Goal: Task Accomplishment & Management: Manage account settings

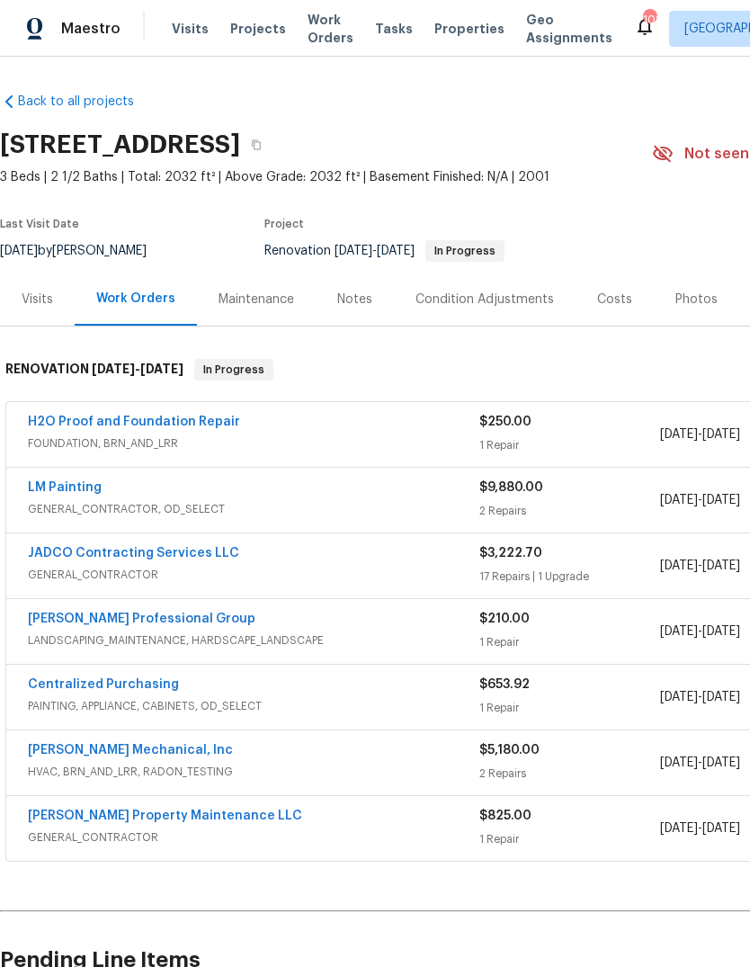
click at [64, 550] on link "JADCO Contracting Services LLC" at bounding box center [133, 553] width 211 height 13
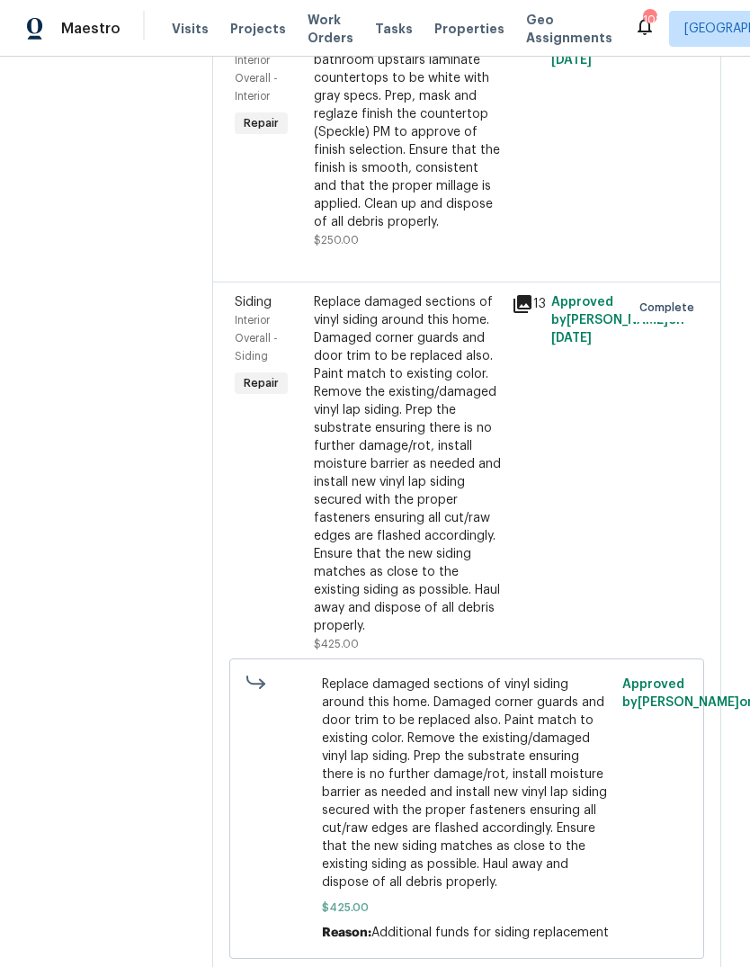
scroll to position [2613, 0]
click at [532, 36] on icon at bounding box center [523, 27] width 18 height 18
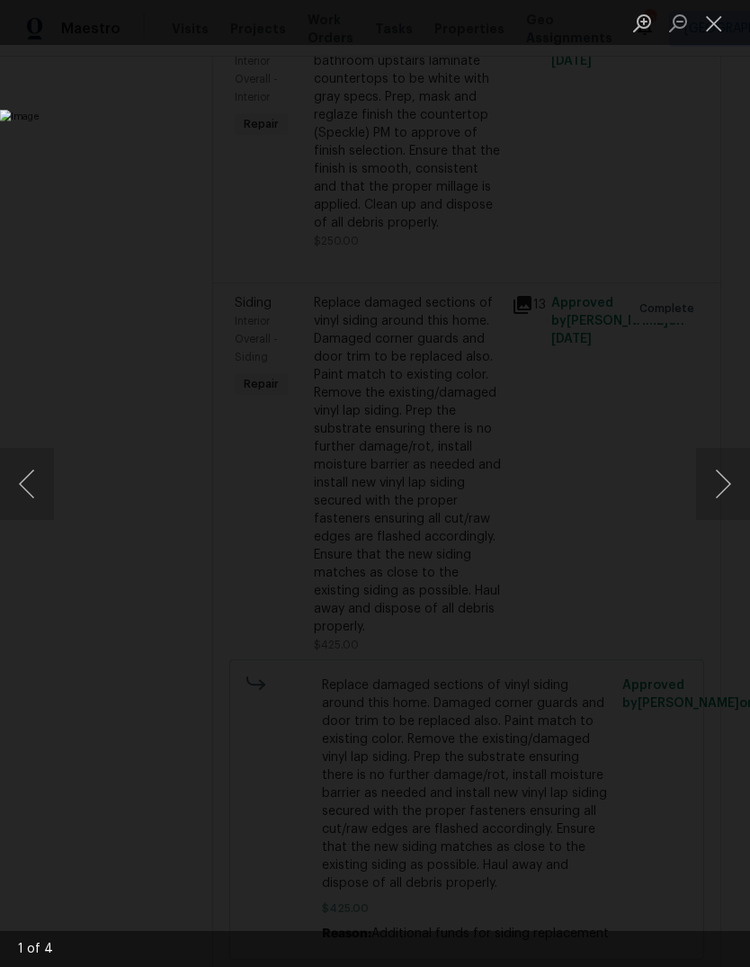
click at [729, 482] on button "Next image" at bounding box center [723, 484] width 54 height 72
click at [726, 474] on button "Next image" at bounding box center [723, 484] width 54 height 72
click at [722, 482] on button "Next image" at bounding box center [723, 484] width 54 height 72
click at [722, 27] on button "Close lightbox" at bounding box center [714, 22] width 36 height 31
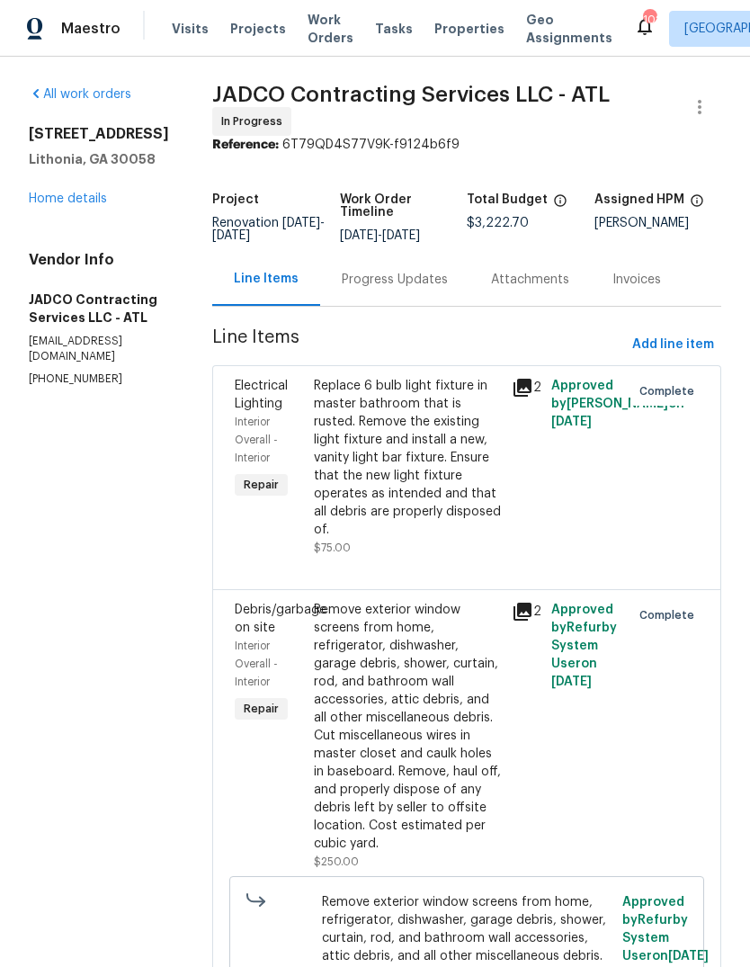
scroll to position [0, 0]
click at [67, 205] on link "Home details" at bounding box center [68, 199] width 78 height 13
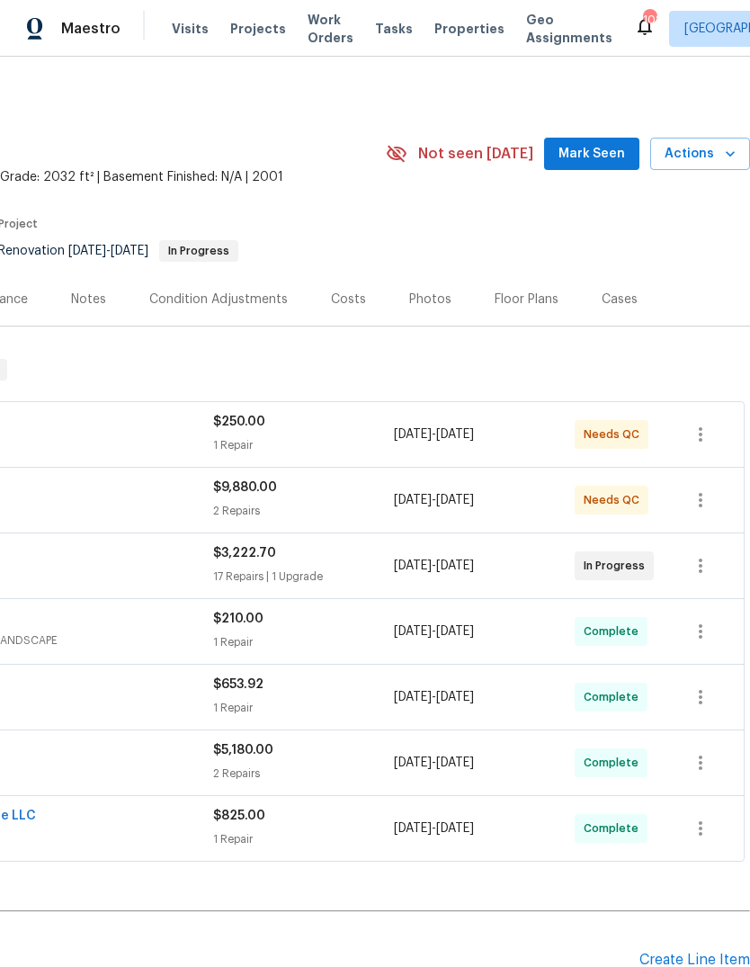
scroll to position [0, 266]
click at [615, 150] on span "Mark Seen" at bounding box center [592, 154] width 67 height 22
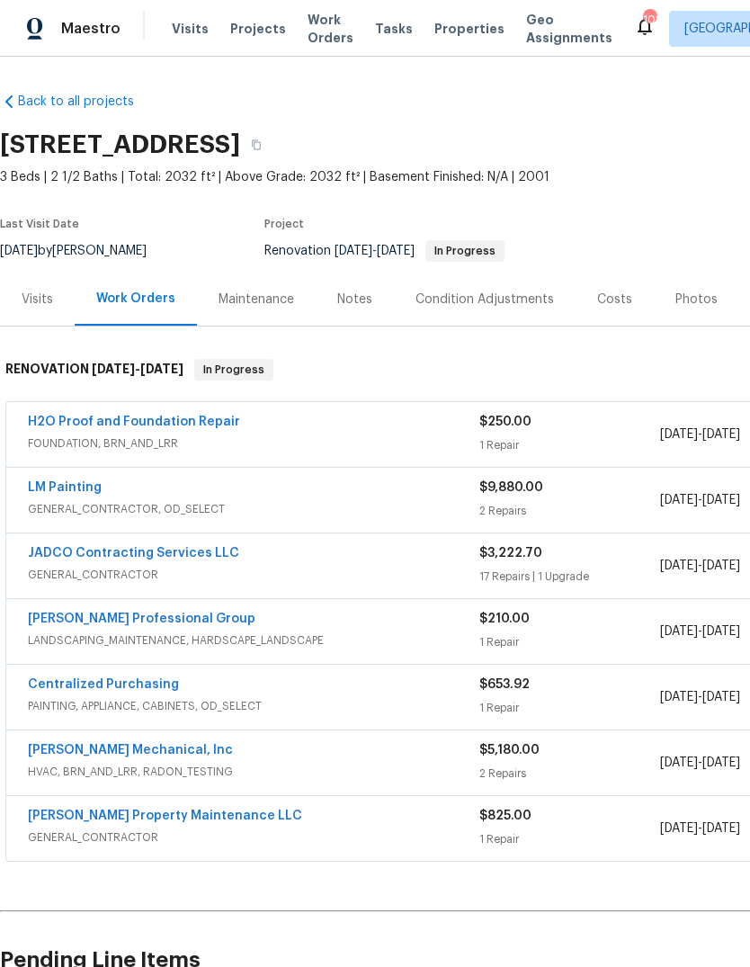
scroll to position [0, 0]
click at [57, 487] on link "LM Painting" at bounding box center [65, 487] width 74 height 13
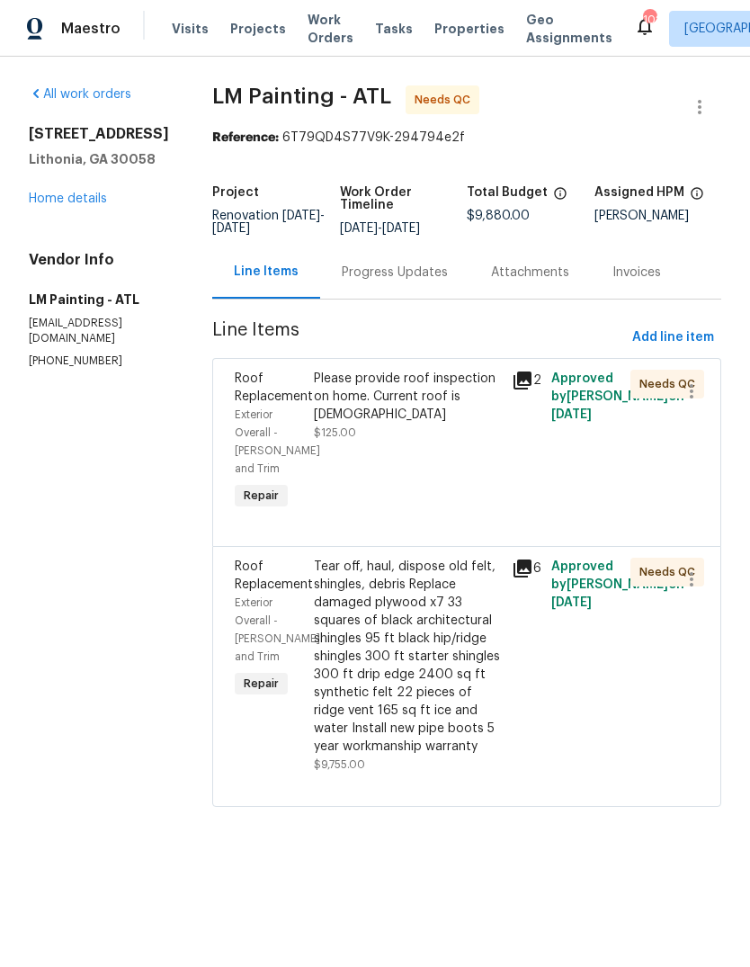
click at [463, 424] on div "Please provide roof inspection on home. Current roof is [DEMOGRAPHIC_DATA]" at bounding box center [407, 397] width 187 height 54
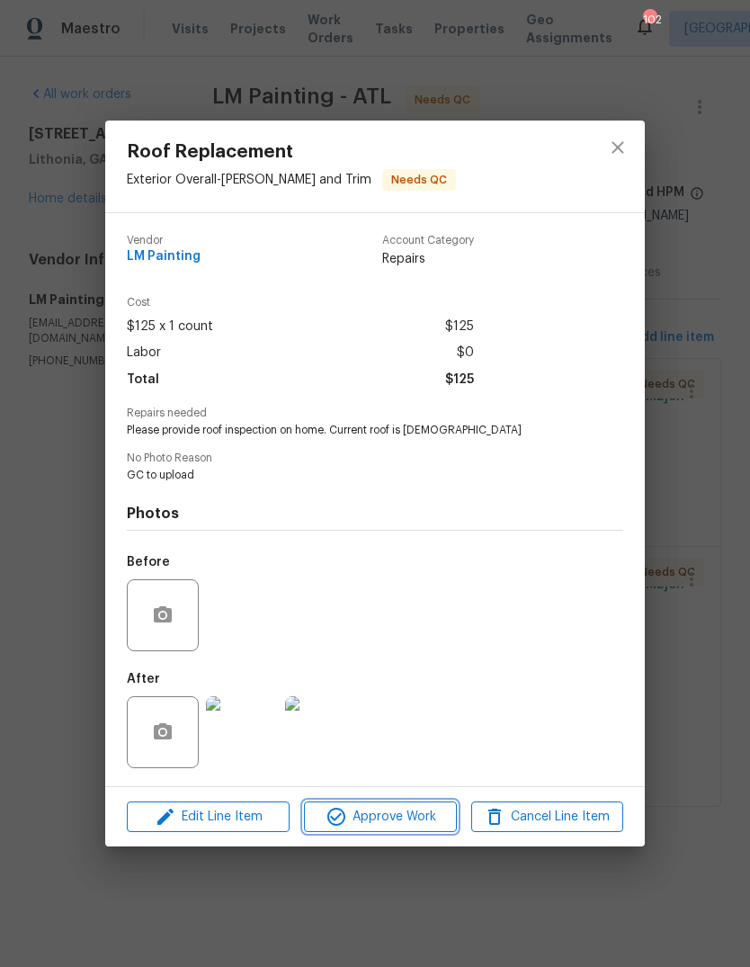
click at [399, 825] on span "Approve Work" at bounding box center [379, 817] width 141 height 22
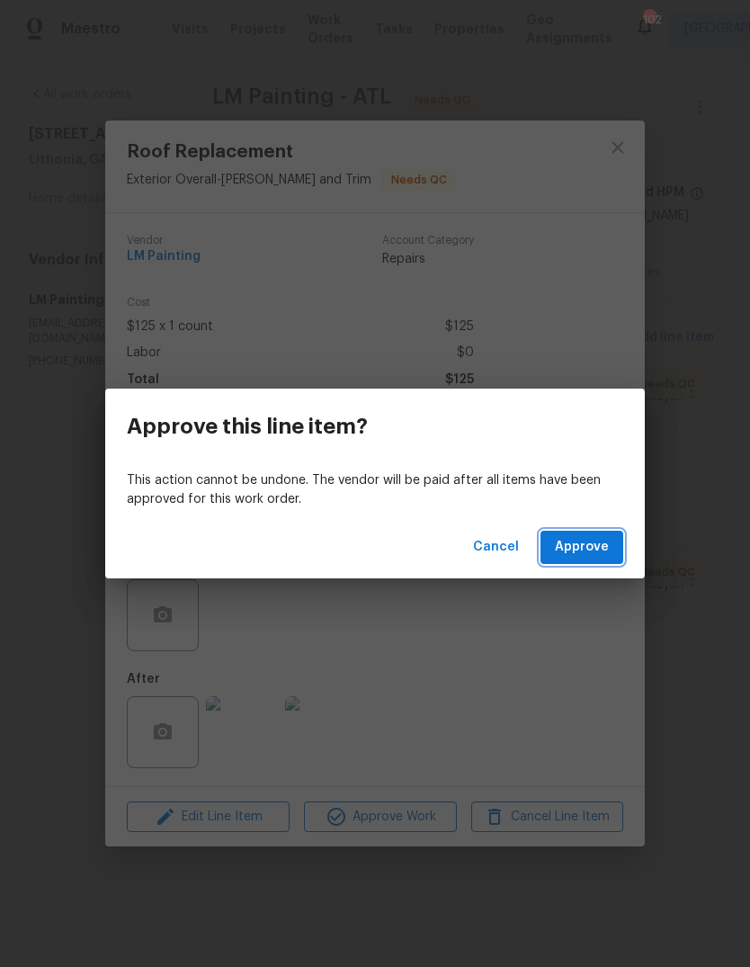
click at [595, 562] on button "Approve" at bounding box center [582, 547] width 83 height 33
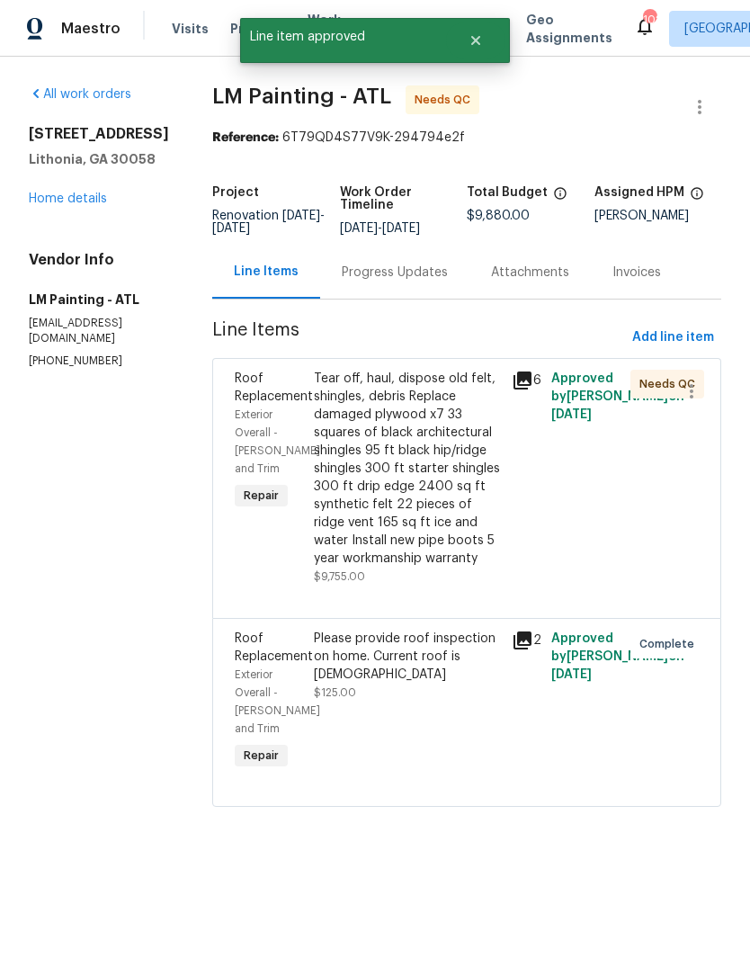
click at [459, 484] on div "Tear off, haul, dispose old felt, shingles, debris Replace damaged plywood x7 3…" at bounding box center [407, 469] width 187 height 198
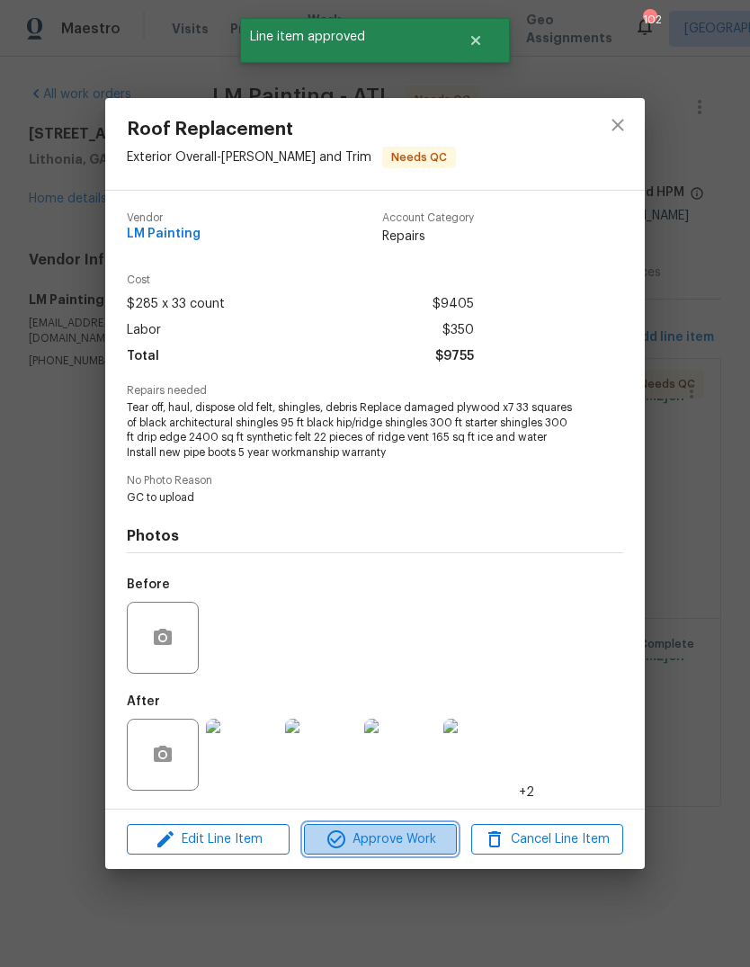
click at [420, 833] on span "Approve Work" at bounding box center [379, 840] width 141 height 22
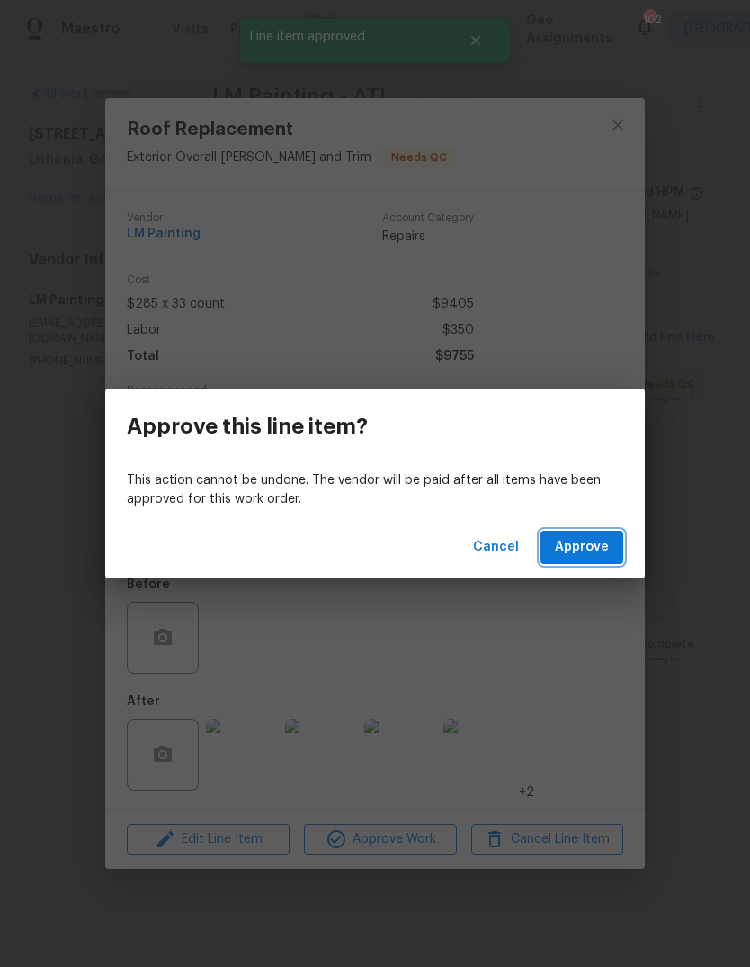
click at [602, 544] on span "Approve" at bounding box center [582, 547] width 54 height 22
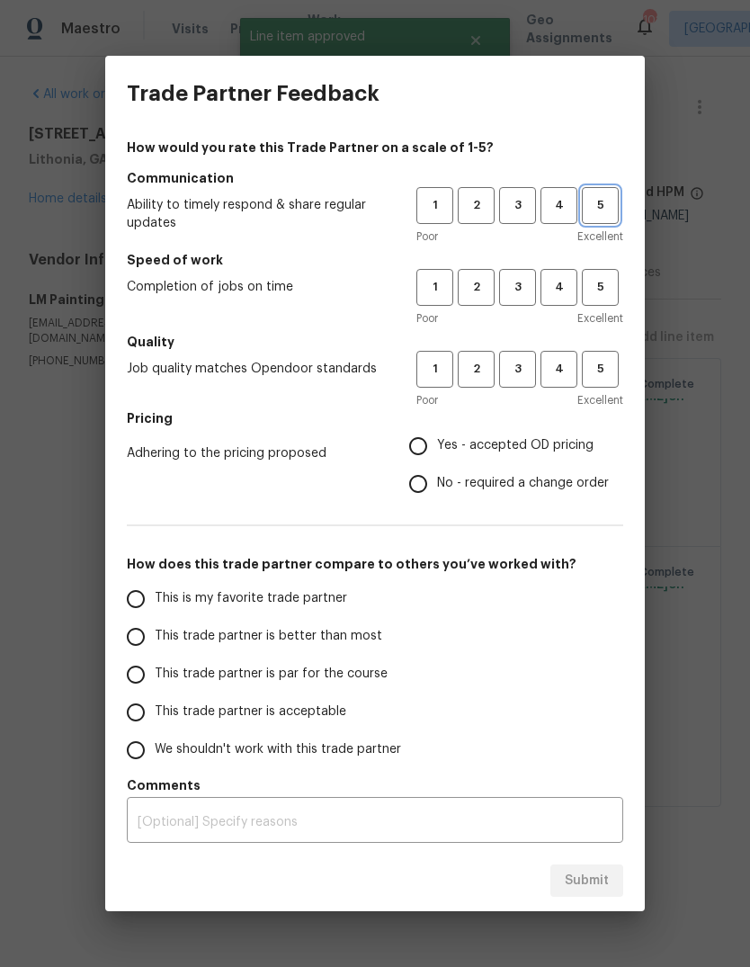
click at [604, 212] on span "5" at bounding box center [600, 205] width 33 height 21
click at [614, 287] on span "5" at bounding box center [600, 287] width 33 height 21
click at [609, 372] on span "5" at bounding box center [600, 369] width 33 height 21
click at [559, 450] on span "Yes - accepted OD pricing" at bounding box center [515, 445] width 157 height 19
click at [437, 450] on input "Yes - accepted OD pricing" at bounding box center [418, 446] width 38 height 38
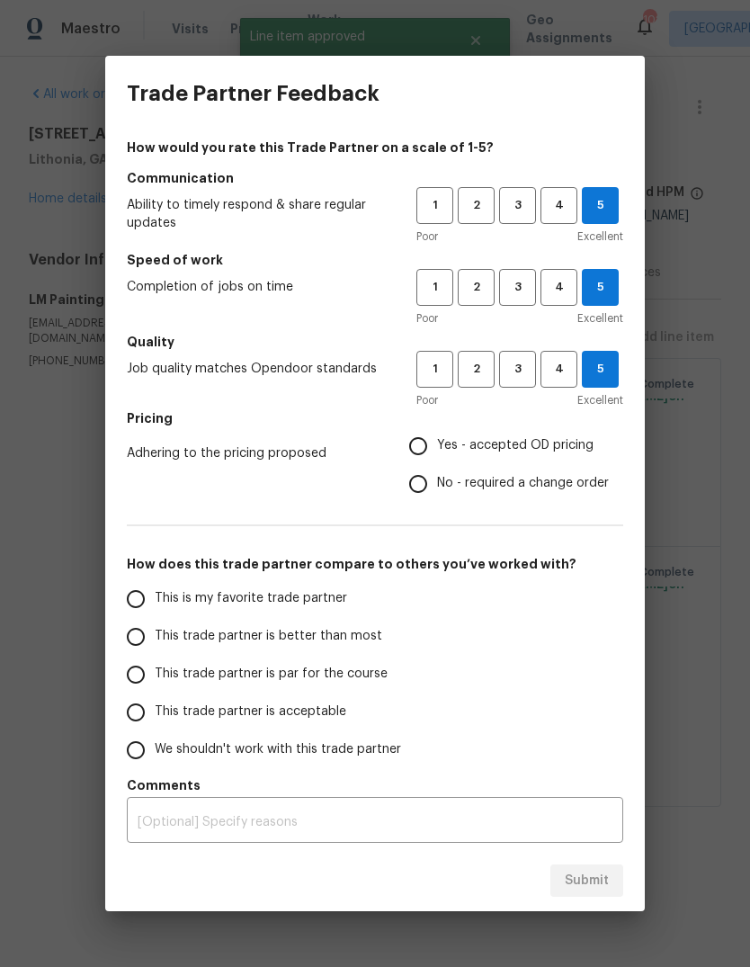
radio input "true"
click at [153, 604] on input "This is my favorite trade partner" at bounding box center [136, 599] width 38 height 38
click at [614, 875] on button "Submit" at bounding box center [587, 881] width 73 height 33
radio input "true"
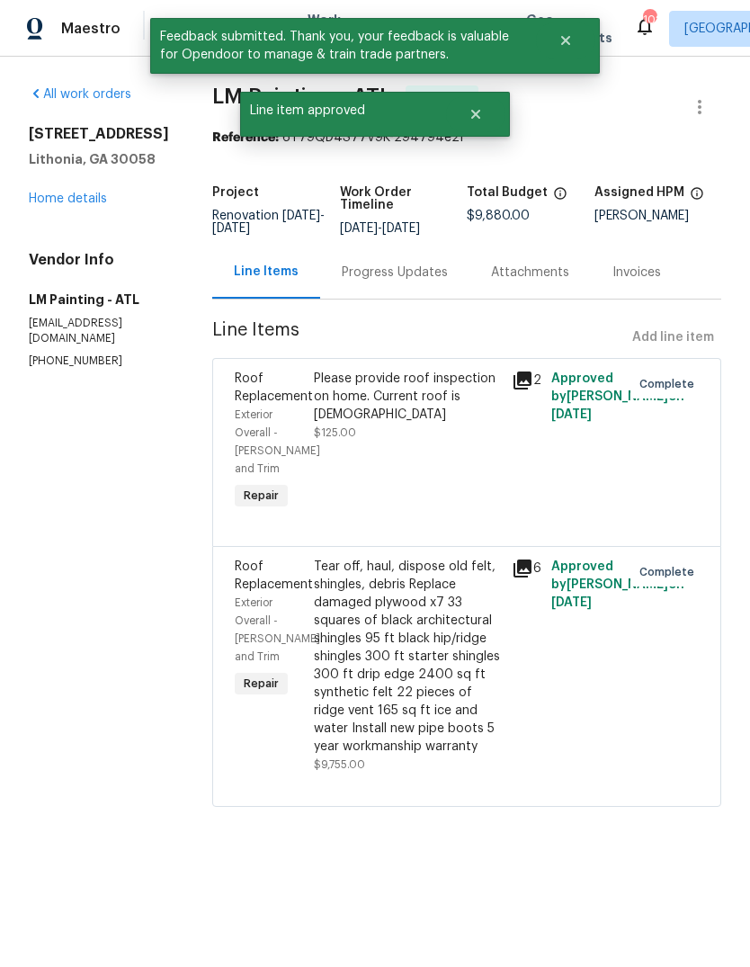
click at [55, 194] on link "Home details" at bounding box center [68, 199] width 78 height 13
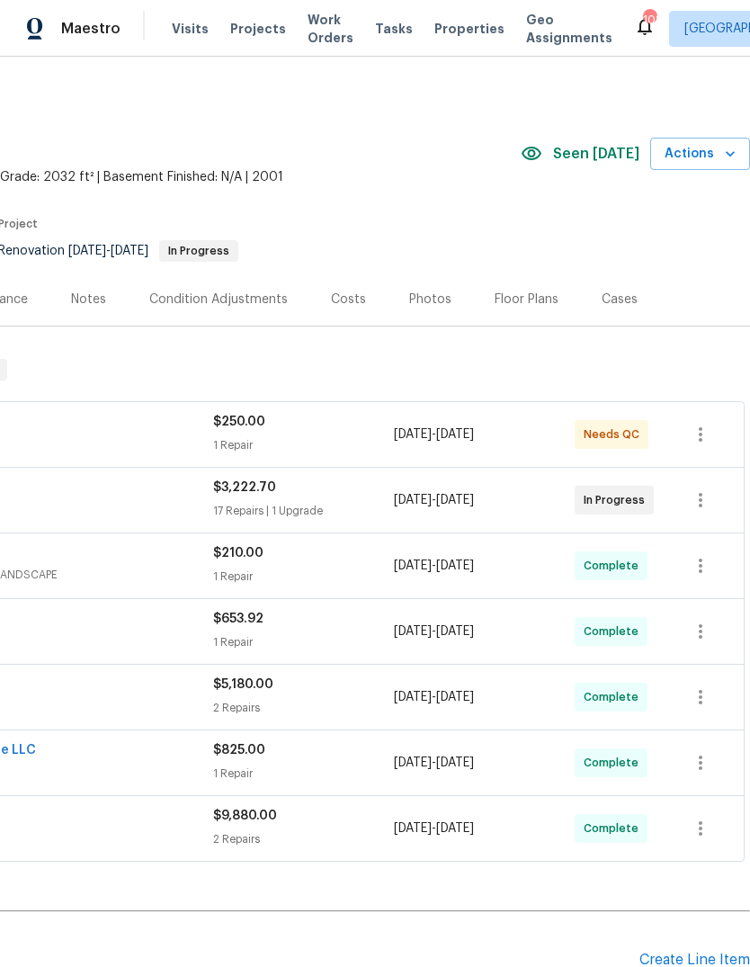
scroll to position [0, 266]
click at [711, 159] on span "Actions" at bounding box center [700, 154] width 71 height 22
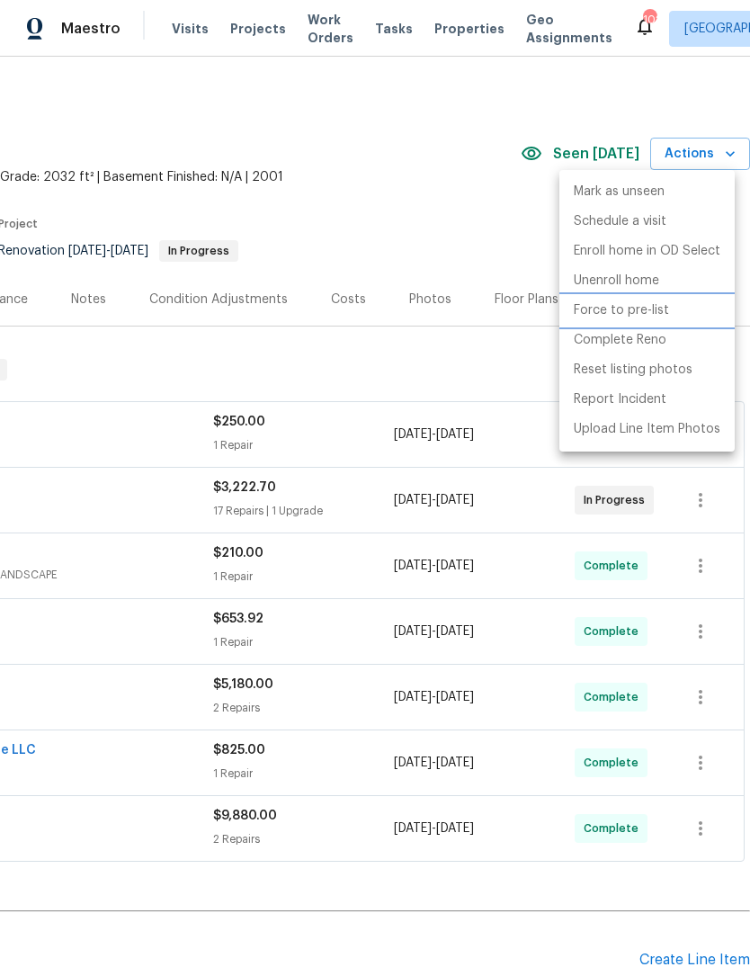
click at [641, 310] on p "Force to pre-list" at bounding box center [621, 310] width 95 height 19
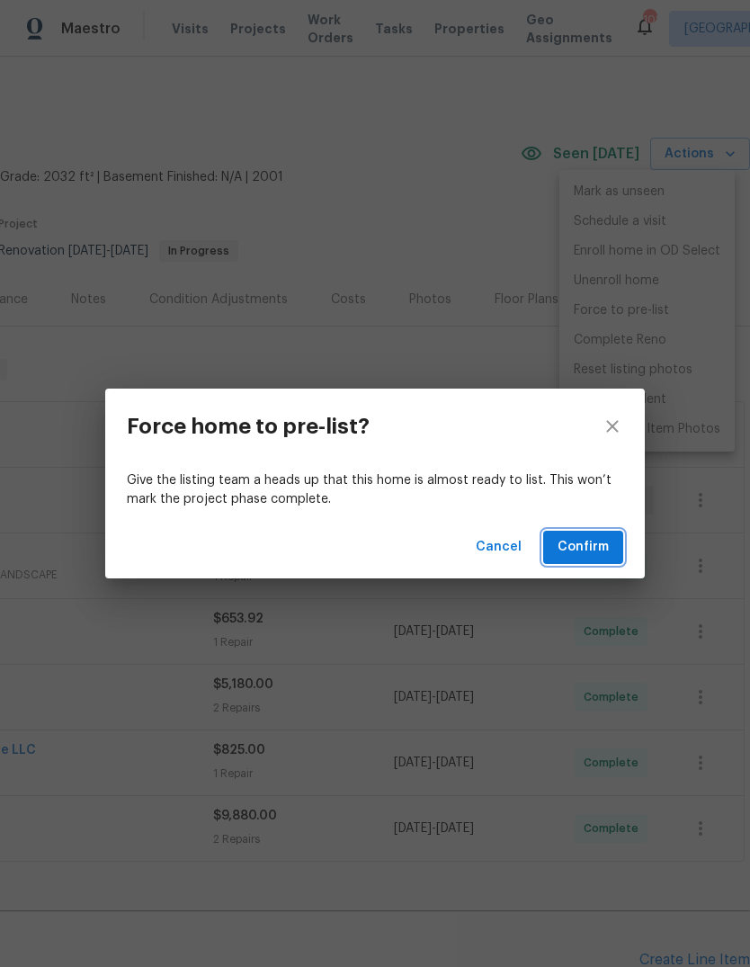
click at [600, 546] on span "Confirm" at bounding box center [583, 547] width 51 height 22
